Goal: Information Seeking & Learning: Learn about a topic

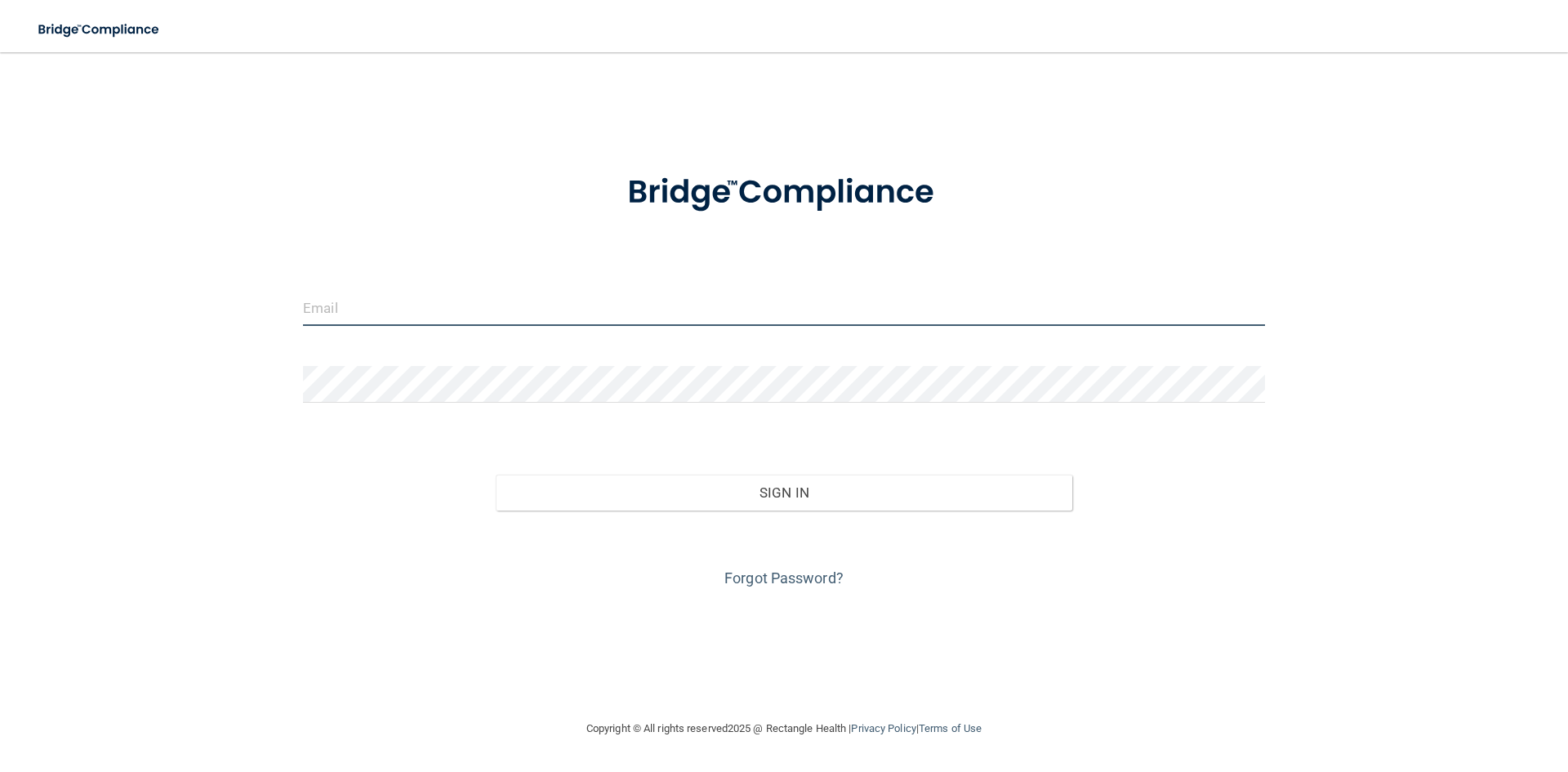
click at [351, 302] on input "email" at bounding box center [784, 308] width 962 height 37
type input "[EMAIL_ADDRESS][DOMAIN_NAME]"
click at [335, 364] on form "[EMAIL_ADDRESS][DOMAIN_NAME] Invalid email/password. You don't have permission …" at bounding box center [784, 371] width 962 height 441
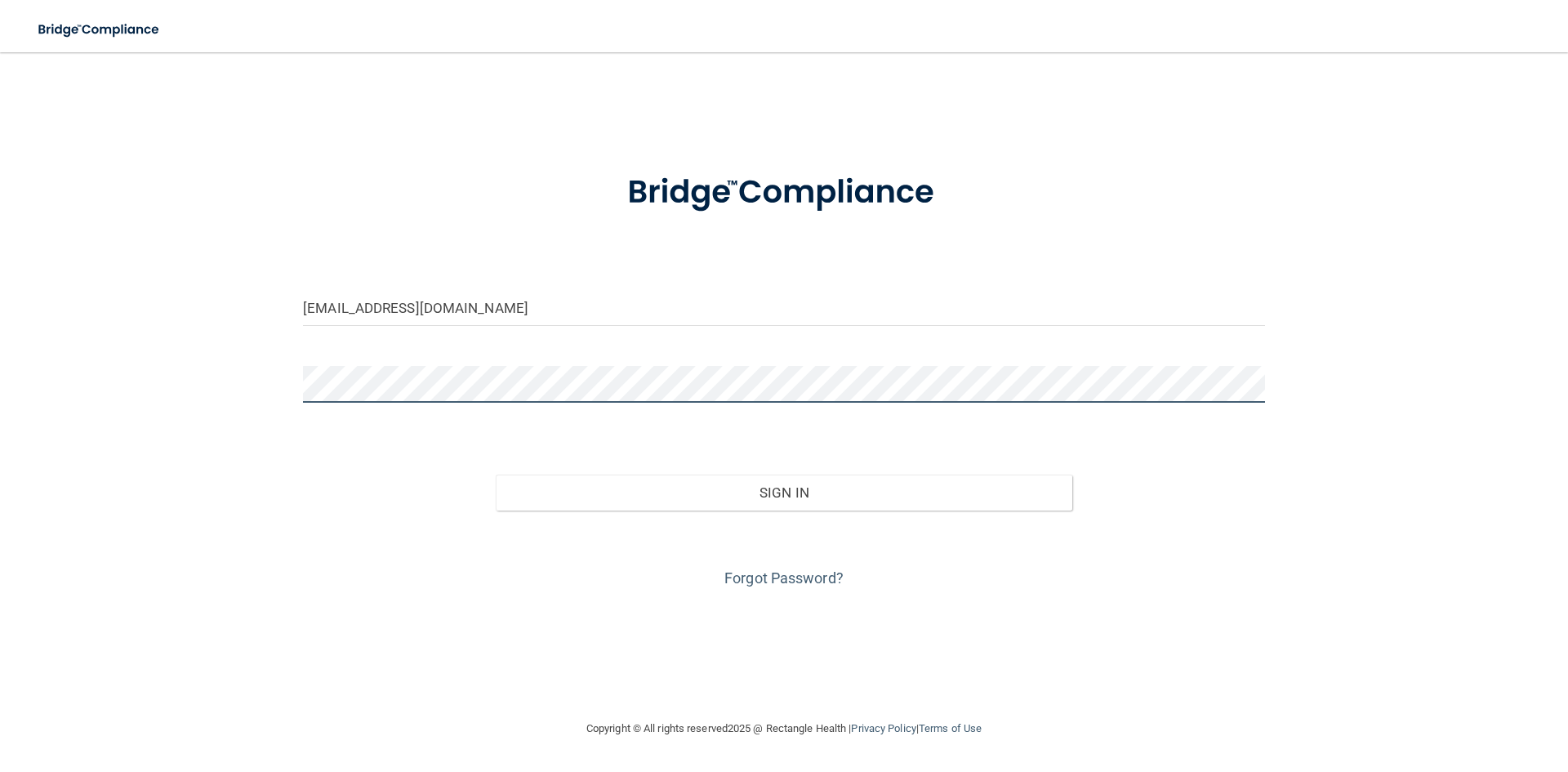
click at [496, 475] on button "Sign In" at bounding box center [784, 492] width 577 height 36
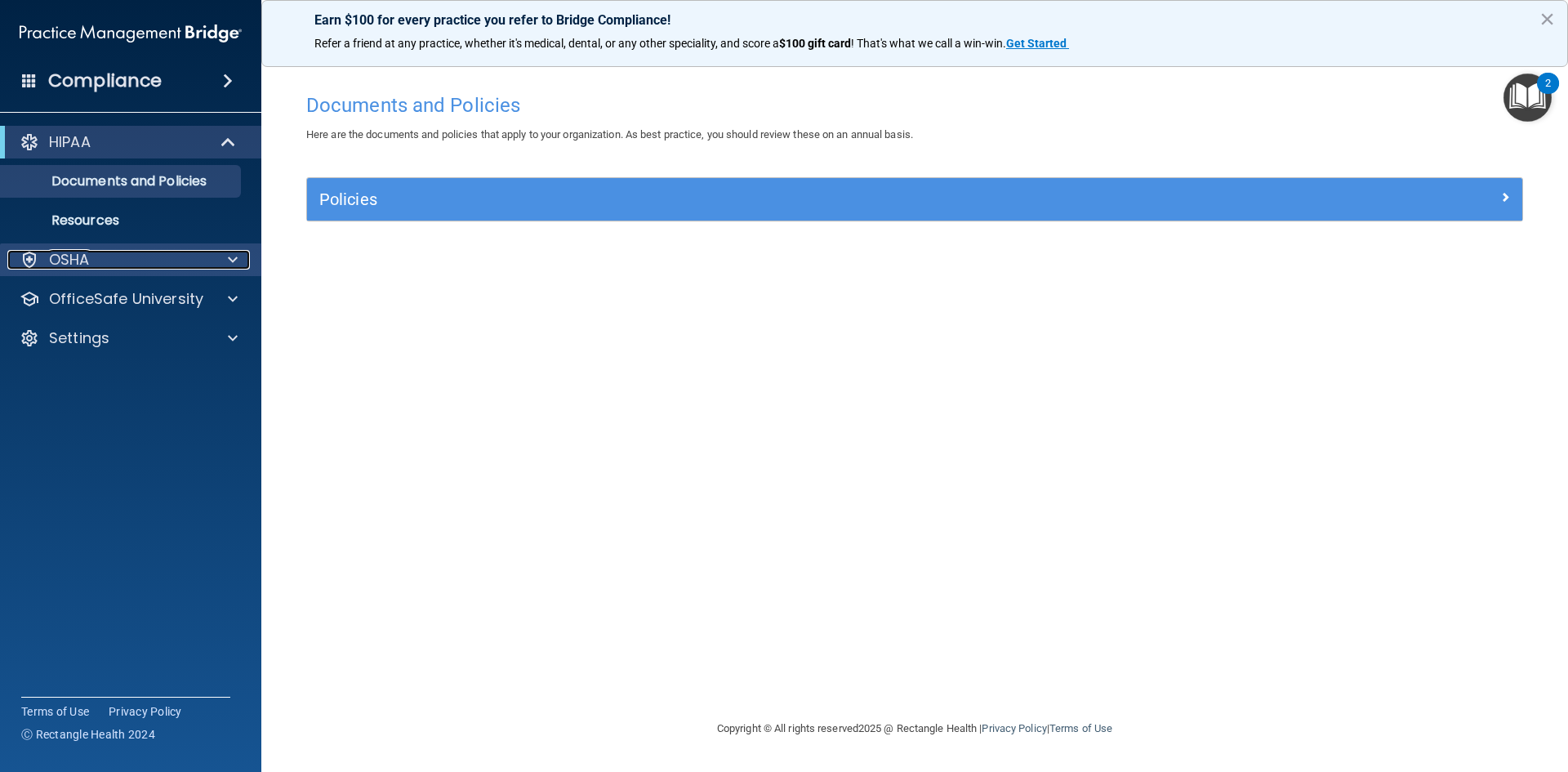
click at [120, 259] on div "OSHA" at bounding box center [108, 259] width 202 height 19
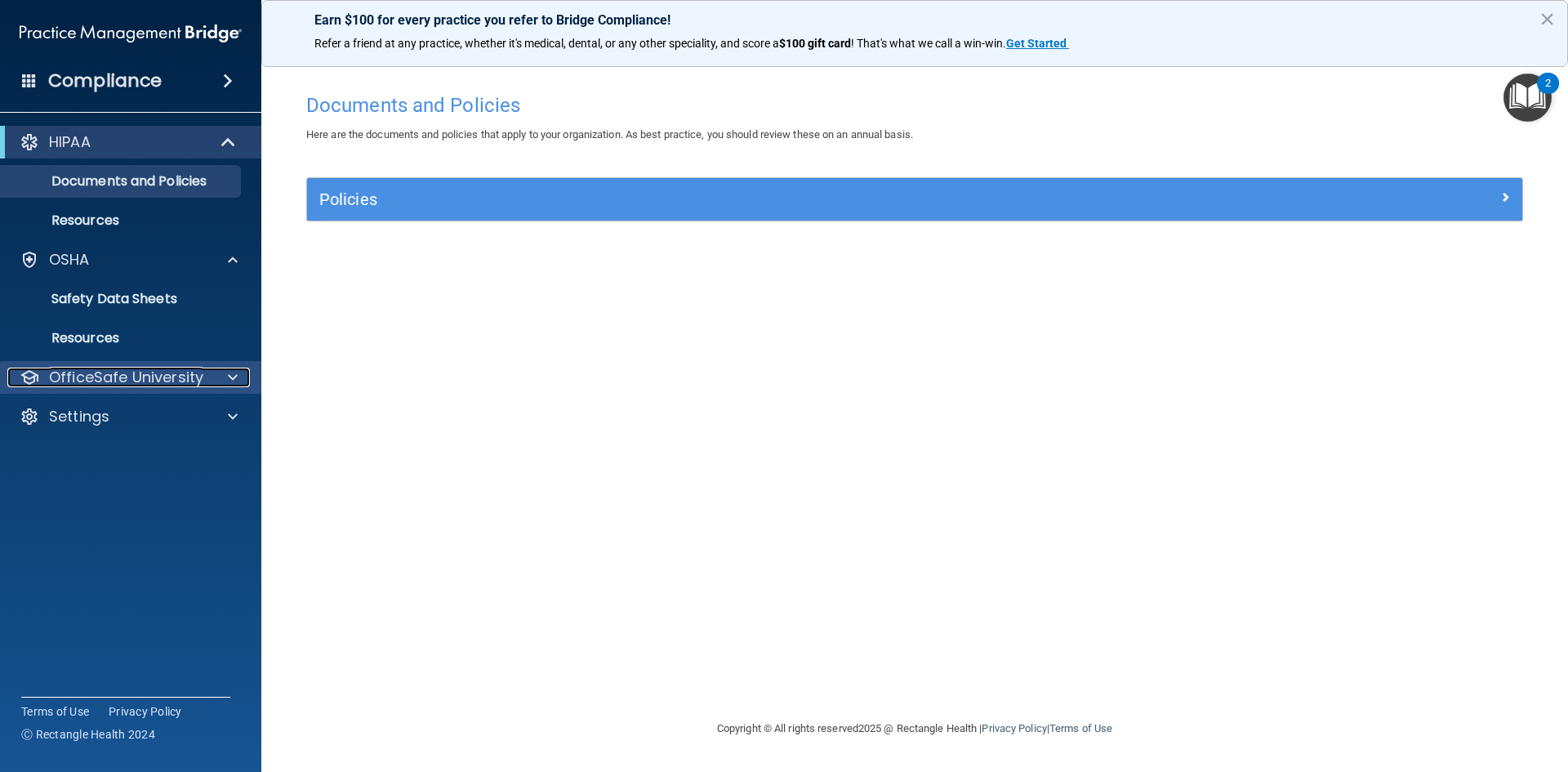
click at [89, 371] on p "OfficeSafe University" at bounding box center [126, 377] width 154 height 19
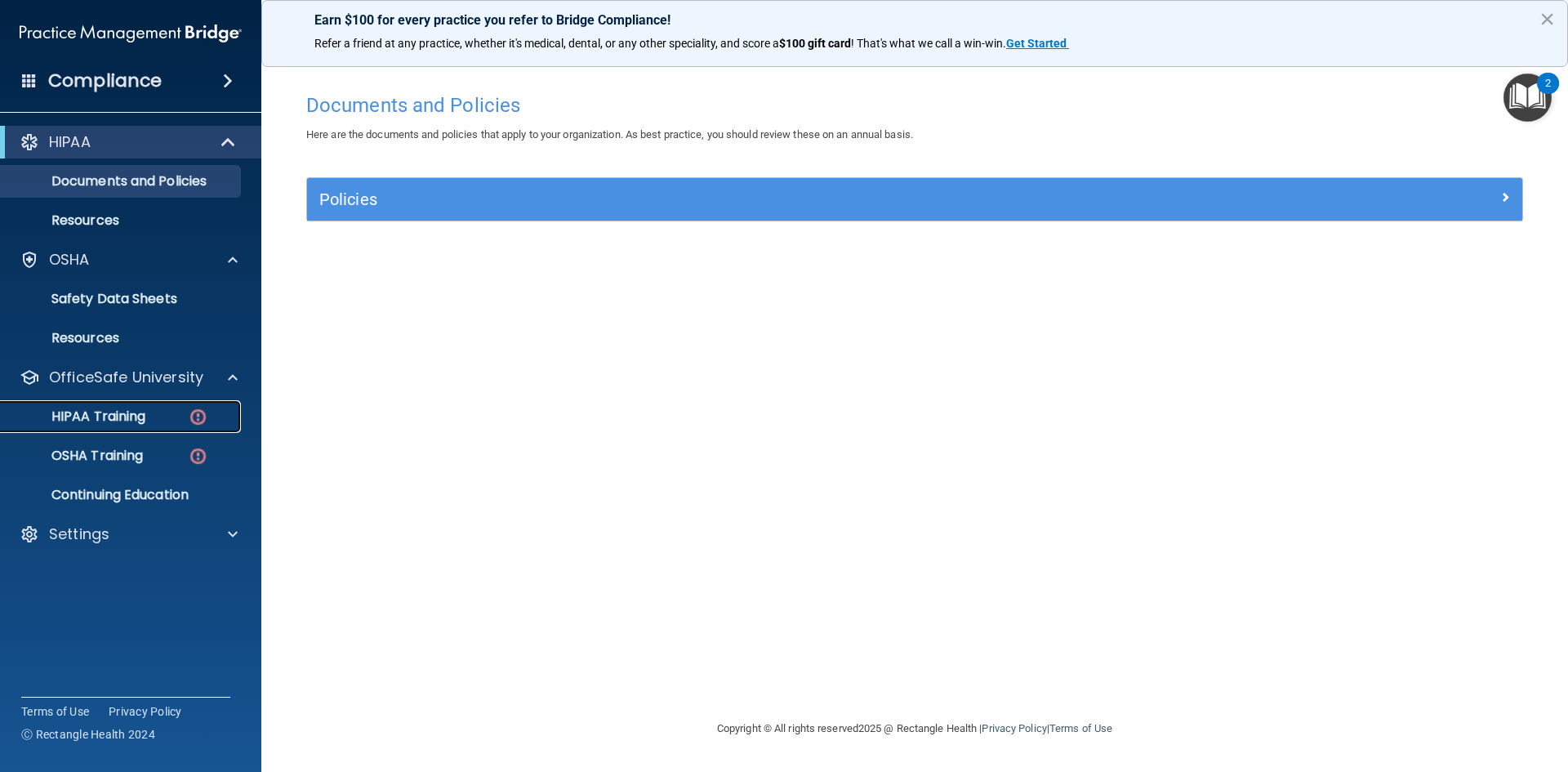
click at [99, 415] on p "HIPAA Training" at bounding box center [78, 416] width 135 height 17
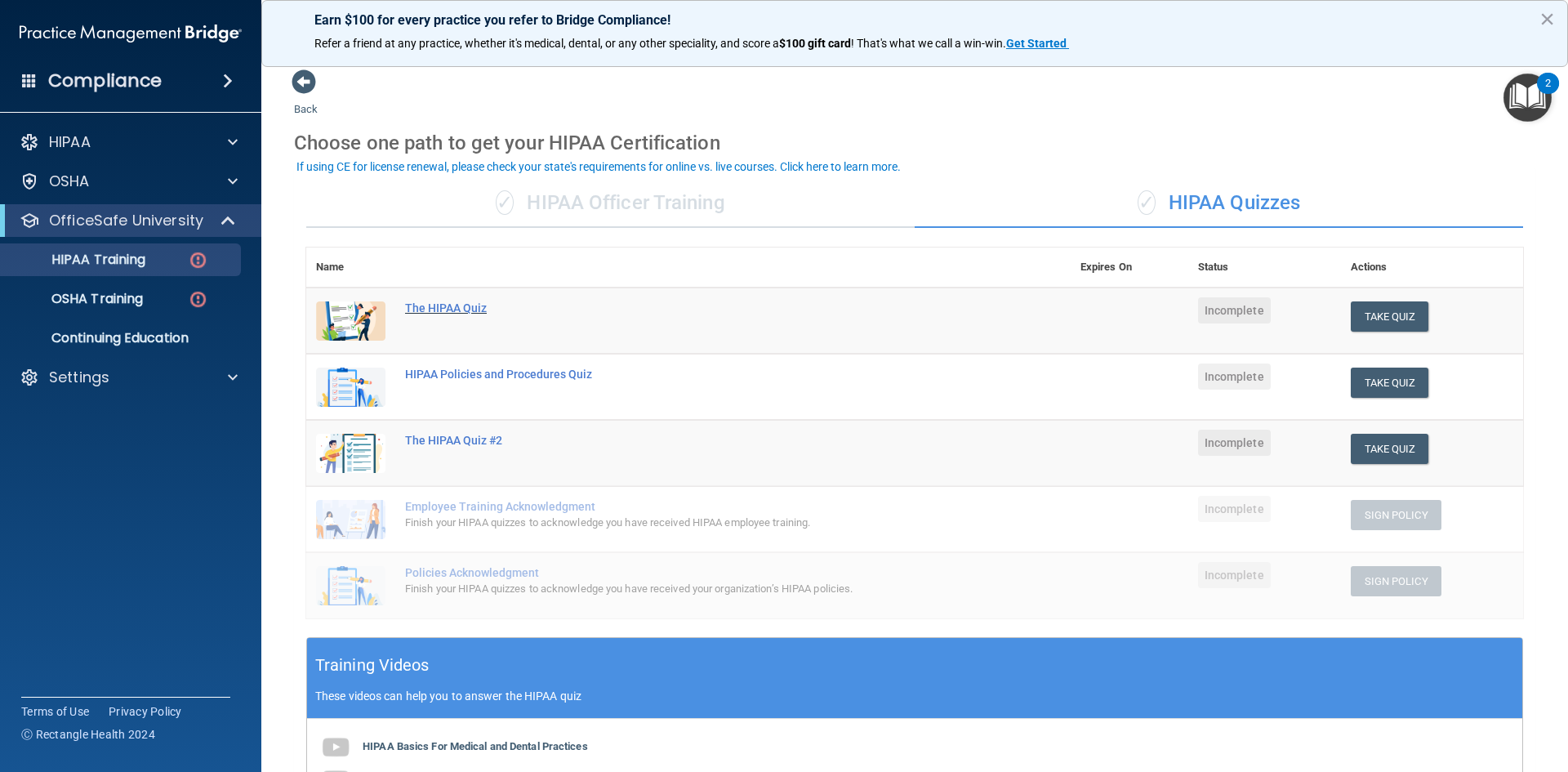
click at [464, 302] on div "The HIPAA Quiz" at bounding box center [697, 308] width 584 height 13
click at [1218, 316] on span "Incomplete" at bounding box center [1234, 310] width 73 height 26
click at [622, 199] on div "✓ HIPAA Officer Training" at bounding box center [610, 203] width 609 height 49
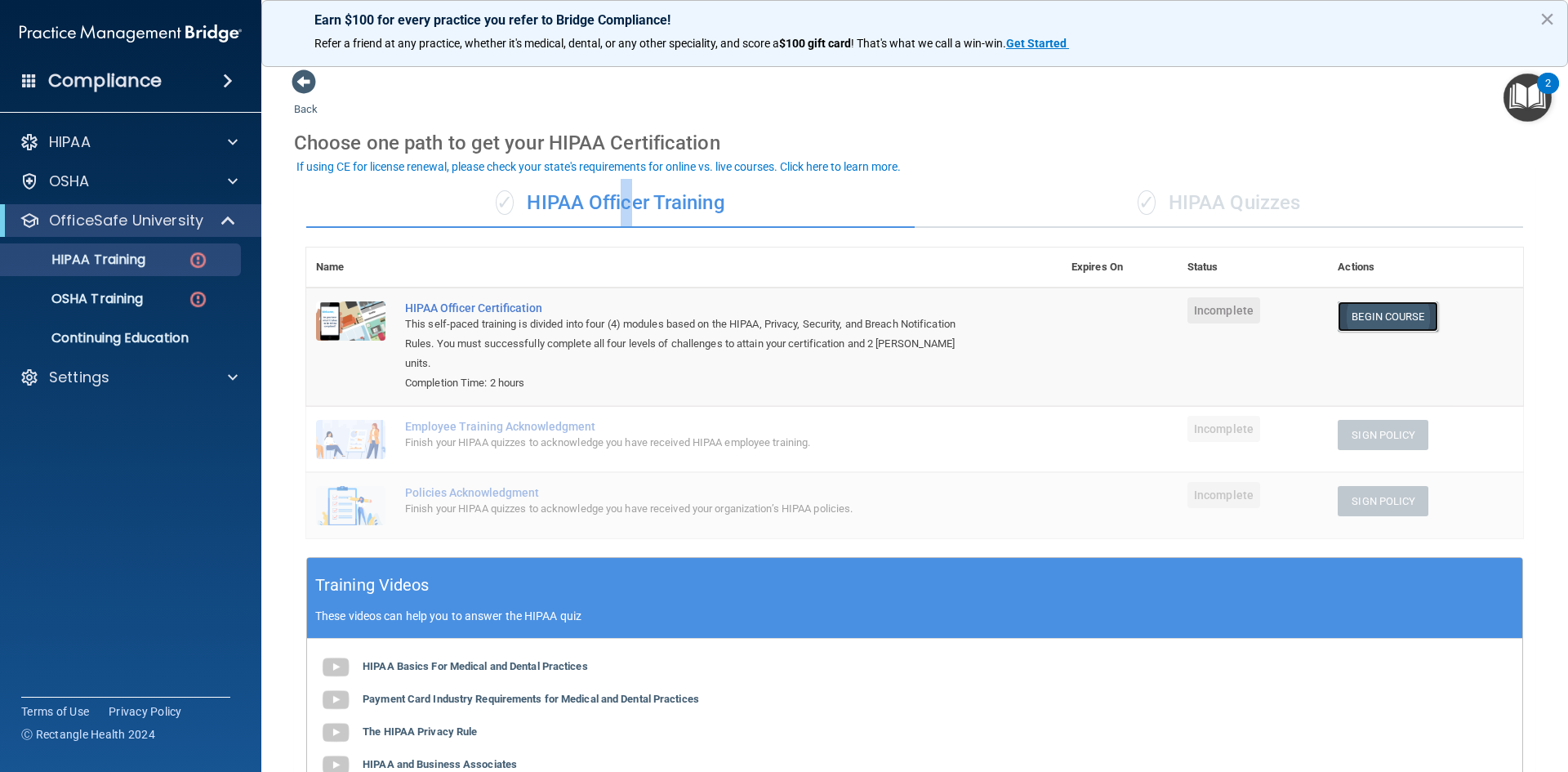
click at [1382, 317] on link "Begin Course" at bounding box center [1388, 316] width 100 height 30
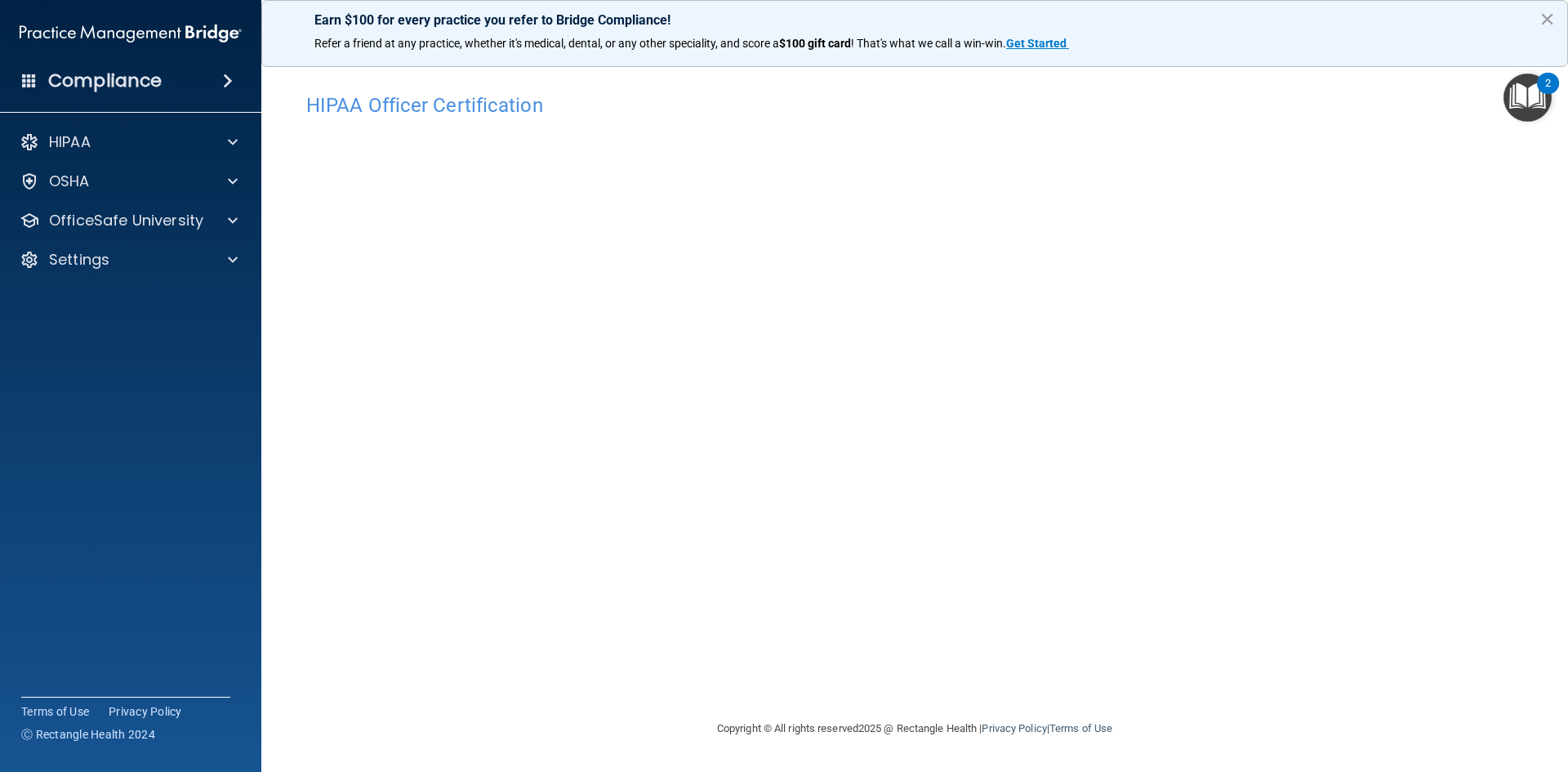
click at [1209, 685] on div "HIPAA Officer Certification This course doesn’t expire until . Are you sure you…" at bounding box center [914, 402] width 1241 height 633
